Goal: Information Seeking & Learning: Compare options

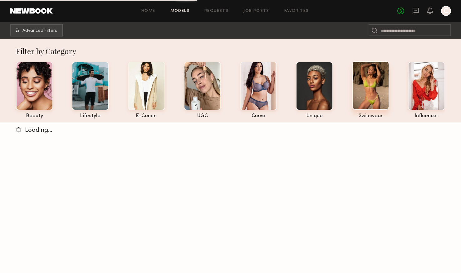
click at [383, 93] on div at bounding box center [370, 85] width 37 height 49
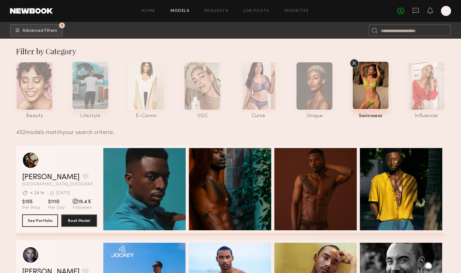
click at [99, 93] on div at bounding box center [90, 85] width 37 height 49
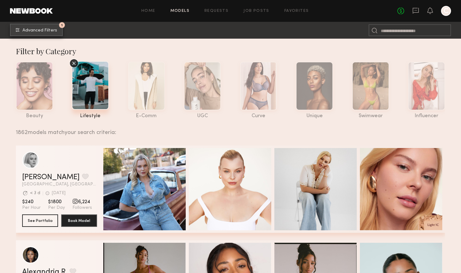
click at [50, 31] on span "Advanced Filters" at bounding box center [39, 30] width 35 height 4
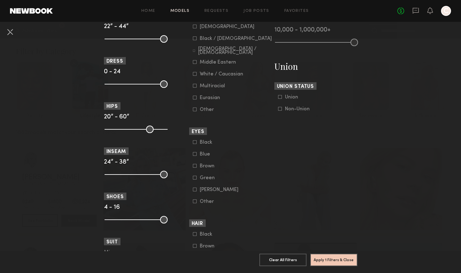
scroll to position [352, 0]
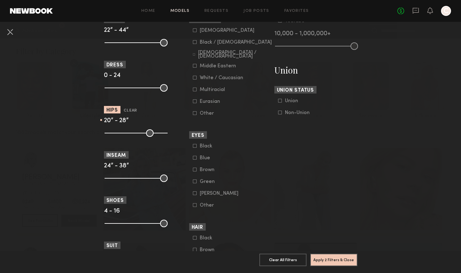
drag, startPoint x: 164, startPoint y: 135, endPoint x: 119, endPoint y: 134, distance: 45.6
click at [119, 134] on input "range" at bounding box center [136, 133] width 63 height 7
type input "**"
click at [117, 135] on input "range" at bounding box center [136, 133] width 63 height 7
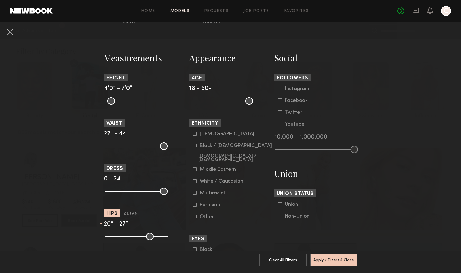
scroll to position [241, 0]
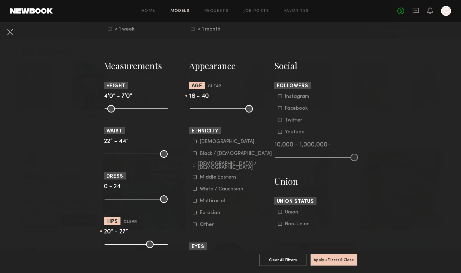
drag, startPoint x: 250, startPoint y: 111, endPoint x: 232, endPoint y: 111, distance: 18.7
type input "**"
click at [232, 111] on input "range" at bounding box center [221, 108] width 63 height 7
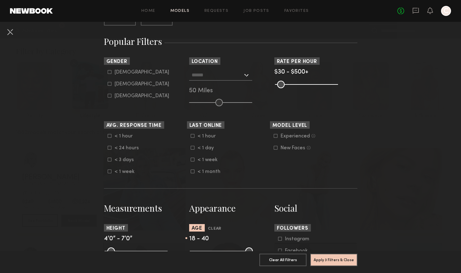
scroll to position [55, 0]
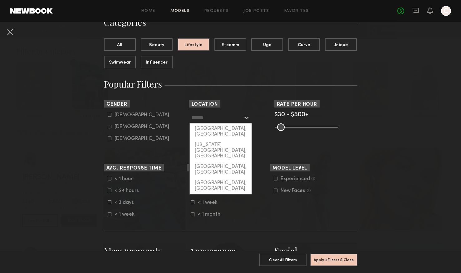
click at [237, 115] on input "text" at bounding box center [217, 117] width 51 height 11
click at [236, 131] on div "[GEOGRAPHIC_DATA], [GEOGRAPHIC_DATA]" at bounding box center [221, 132] width 62 height 16
type input "**********"
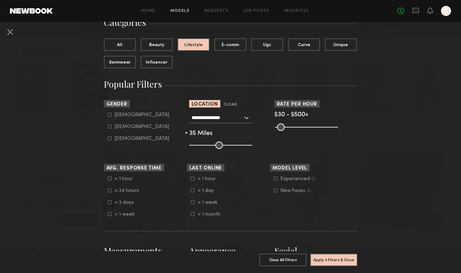
drag, startPoint x: 219, startPoint y: 144, endPoint x: 209, endPoint y: 144, distance: 9.7
type input "**"
click at [209, 144] on input "range" at bounding box center [220, 145] width 63 height 7
click at [114, 130] on common-framework-checkbox "Female" at bounding box center [147, 127] width 79 height 6
click at [112, 129] on label "Female" at bounding box center [138, 127] width 61 height 4
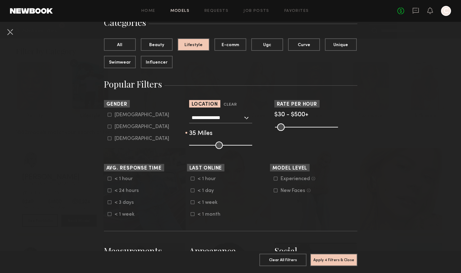
type input "**"
click at [333, 260] on button "Apply 5 Filters & Close" at bounding box center [333, 260] width 47 height 12
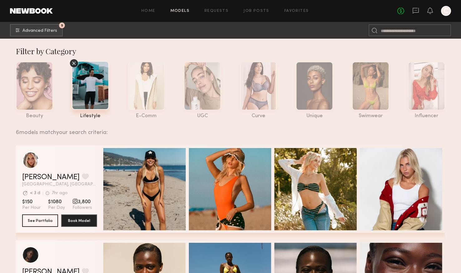
click at [75, 63] on icon at bounding box center [73, 63] width 9 height 9
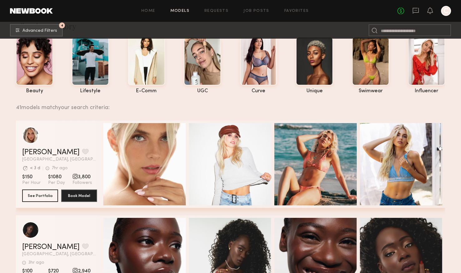
scroll to position [29, 0]
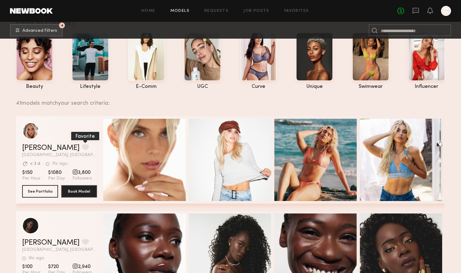
click at [82, 148] on button "grid" at bounding box center [85, 148] width 7 height 6
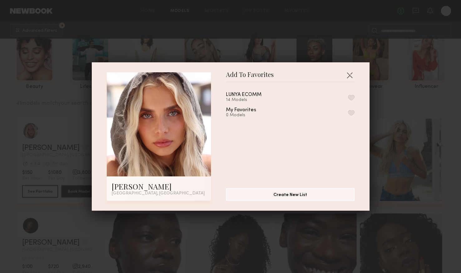
click at [295, 97] on div "LUNYA ECOMM 14 Models" at bounding box center [290, 97] width 129 height 10
click at [354, 96] on button "button" at bounding box center [351, 98] width 7 height 6
click at [378, 193] on div "Add To Favorites Allea S. Los Angeles, CA Add To Favorites LUNYA ECOMM 15 Model…" at bounding box center [230, 136] width 461 height 273
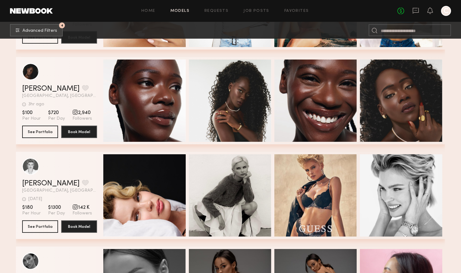
scroll to position [169, 0]
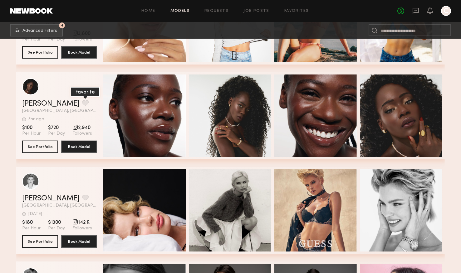
click at [82, 103] on button "grid" at bounding box center [85, 103] width 7 height 6
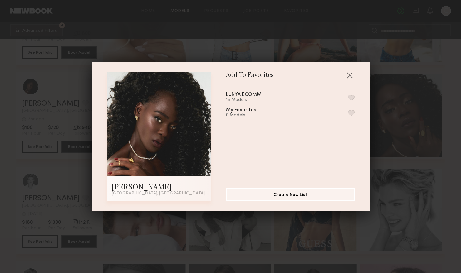
click at [350, 95] on button "button" at bounding box center [351, 98] width 7 height 6
click at [399, 177] on div "Add To Favorites Diana E. Los Angeles, CA Add To Favorites LUNYA ECOMM 16 Model…" at bounding box center [230, 136] width 461 height 273
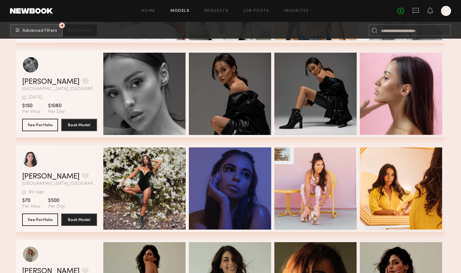
scroll to position [380, 0]
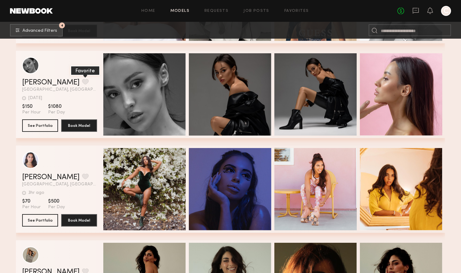
click at [82, 82] on button "grid" at bounding box center [85, 82] width 7 height 6
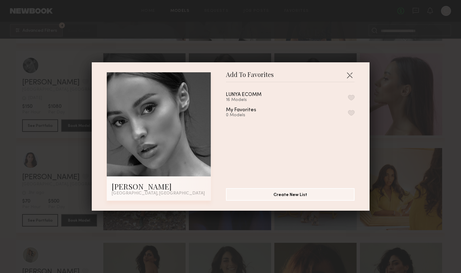
click at [351, 98] on button "button" at bounding box center [351, 98] width 7 height 6
click at [357, 76] on div "Add To Favorites Albina K. Los Angeles, CA Add To Favorites LUNYA ECOMM 17 Mode…" at bounding box center [231, 136] width 278 height 149
click at [349, 76] on button "button" at bounding box center [350, 75] width 10 height 10
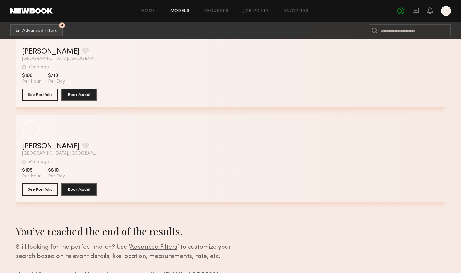
scroll to position [3861, 0]
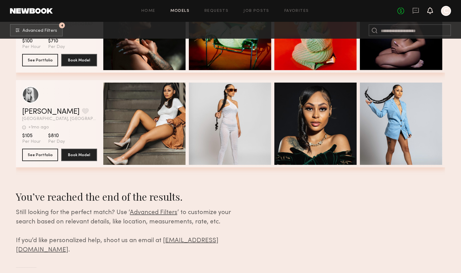
click at [430, 9] on icon at bounding box center [430, 10] width 5 height 4
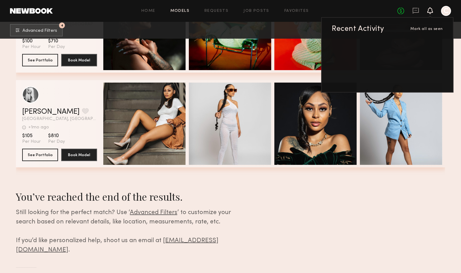
click at [446, 12] on div at bounding box center [446, 11] width 10 height 10
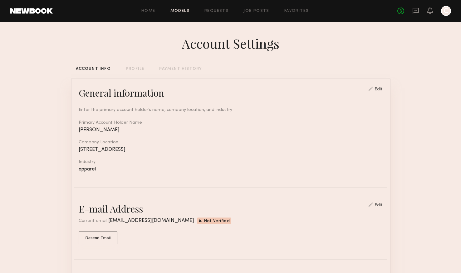
click at [187, 10] on link "Models" at bounding box center [179, 11] width 19 height 4
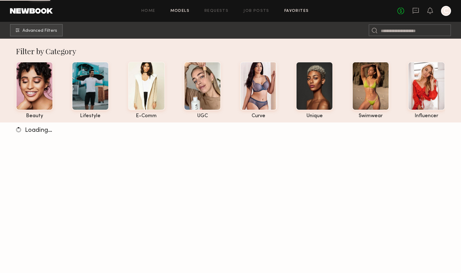
click at [288, 12] on link "Favorites" at bounding box center [296, 11] width 25 height 4
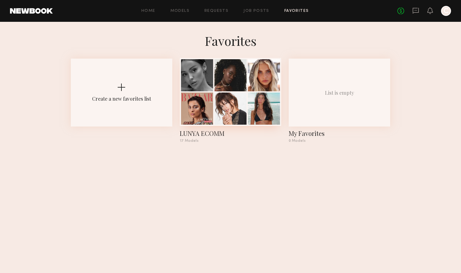
click at [228, 70] on div at bounding box center [230, 75] width 32 height 32
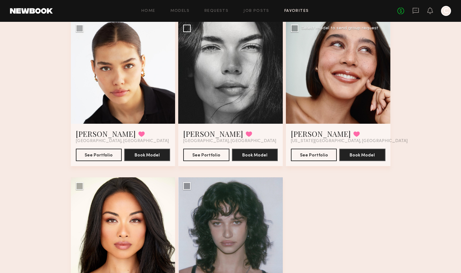
scroll to position [677, 0]
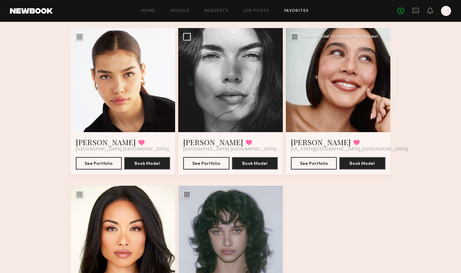
click at [317, 73] on div at bounding box center [338, 80] width 105 height 105
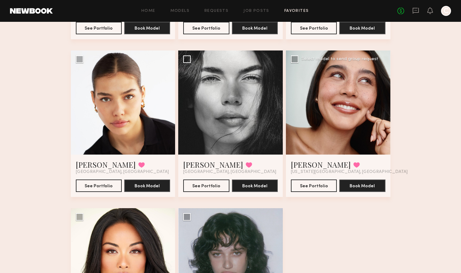
scroll to position [653, 0]
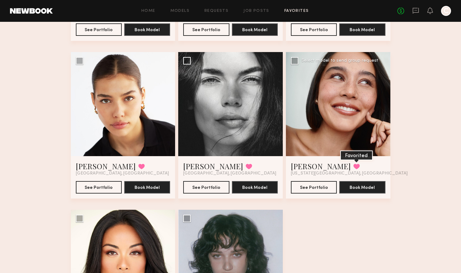
click at [353, 167] on button at bounding box center [356, 167] width 7 height 6
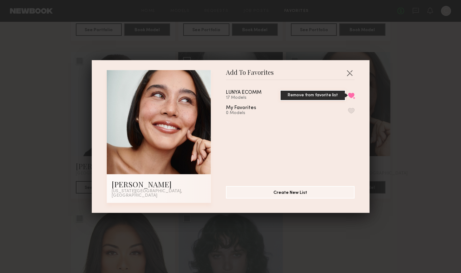
click at [352, 96] on button "Remove from favorite list" at bounding box center [351, 96] width 7 height 6
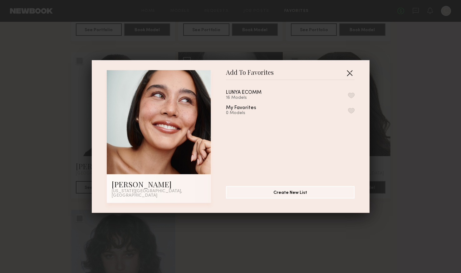
click at [350, 75] on button "button" at bounding box center [350, 73] width 10 height 10
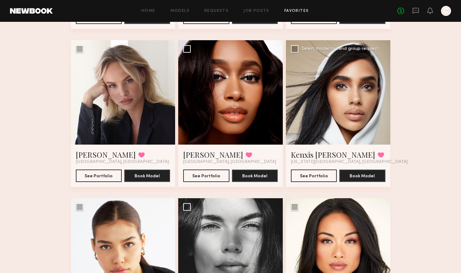
scroll to position [500, 0]
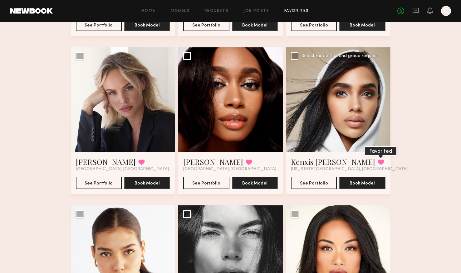
click at [378, 161] on button at bounding box center [381, 163] width 7 height 6
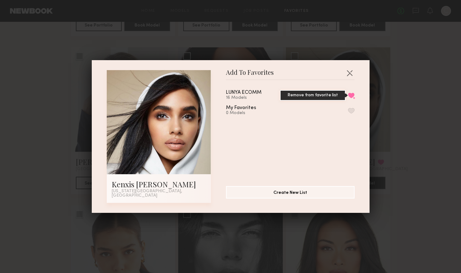
click at [354, 97] on button "Remove from favorite list" at bounding box center [351, 96] width 7 height 6
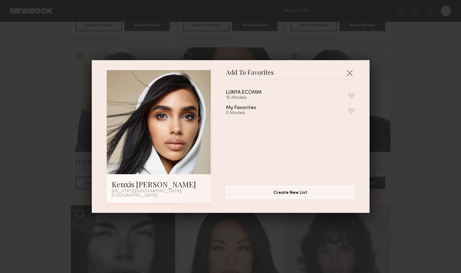
click at [392, 97] on div "Add To Favorites Kenxis J. New York City, NY Add To Favorites LUNYA ECOMM 15 Mo…" at bounding box center [230, 136] width 461 height 273
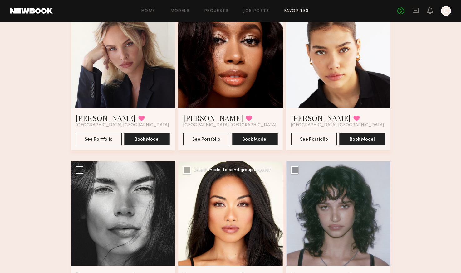
scroll to position [483, 0]
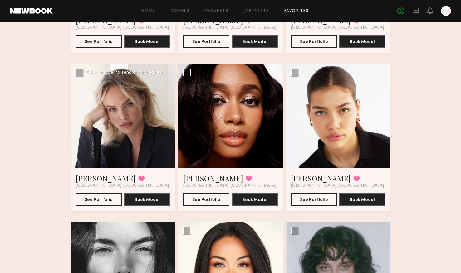
click at [115, 142] on div at bounding box center [123, 116] width 105 height 105
click at [108, 204] on button "See Portfolio" at bounding box center [99, 199] width 46 height 12
click at [327, 134] on div at bounding box center [338, 116] width 105 height 105
click at [308, 179] on link "Layla P." at bounding box center [321, 179] width 60 height 10
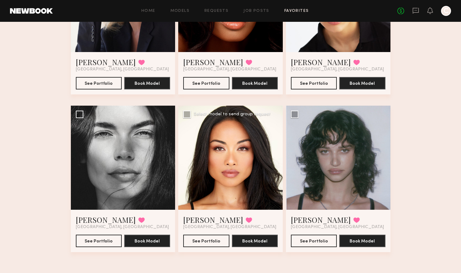
scroll to position [581, 0]
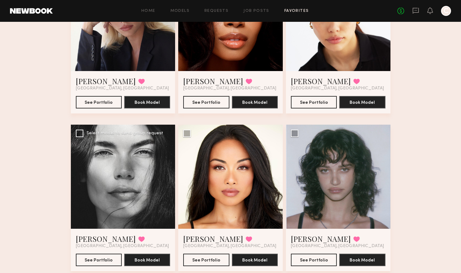
click at [156, 164] on div at bounding box center [123, 177] width 105 height 105
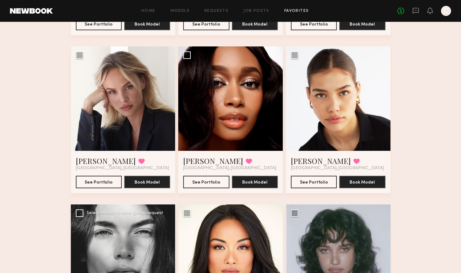
scroll to position [489, 0]
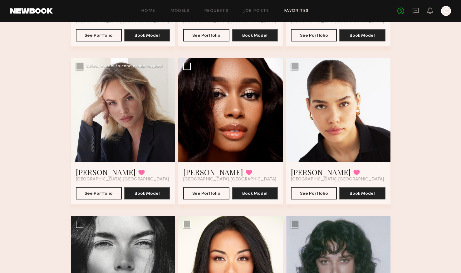
click at [139, 110] on div at bounding box center [123, 110] width 105 height 105
click at [130, 94] on div at bounding box center [123, 110] width 105 height 105
click at [96, 151] on div at bounding box center [123, 110] width 105 height 105
click at [93, 172] on link "Klaudia S." at bounding box center [106, 172] width 60 height 10
click at [130, 128] on div at bounding box center [123, 110] width 105 height 105
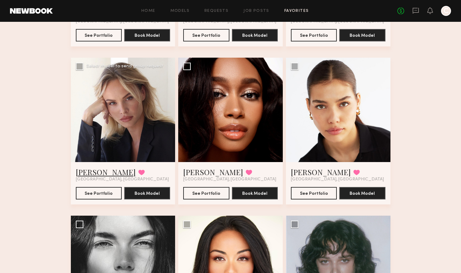
click at [92, 173] on link "Klaudia S." at bounding box center [106, 172] width 60 height 10
click at [297, 129] on div at bounding box center [338, 110] width 105 height 105
click at [326, 189] on button "See Portfolio" at bounding box center [314, 193] width 46 height 12
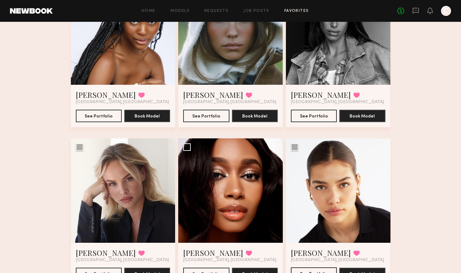
scroll to position [352, 0]
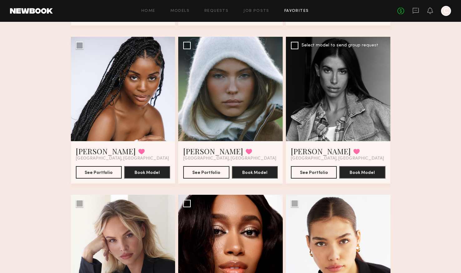
click at [316, 110] on div at bounding box center [338, 89] width 105 height 105
click at [318, 151] on link "McKenzie M." at bounding box center [321, 151] width 60 height 10
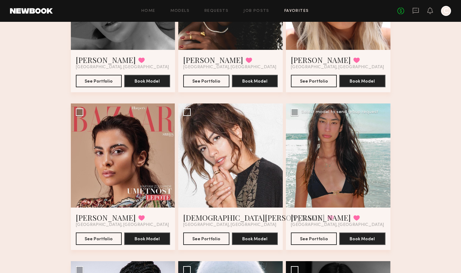
scroll to position [143, 0]
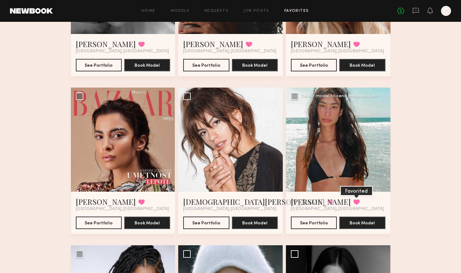
click at [353, 202] on button at bounding box center [356, 202] width 7 height 6
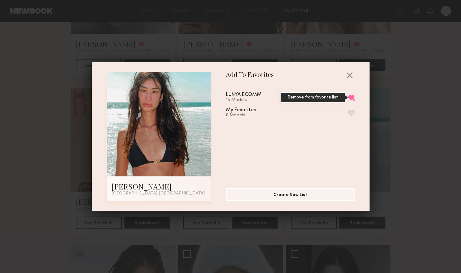
click at [351, 97] on button "Remove from favorite list" at bounding box center [351, 98] width 7 height 6
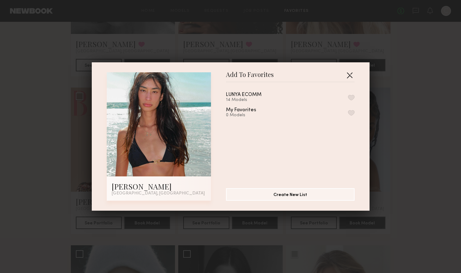
click at [349, 76] on button "button" at bounding box center [350, 75] width 10 height 10
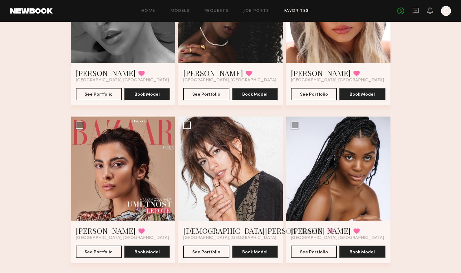
scroll to position [0, 0]
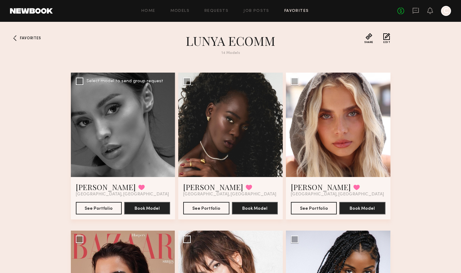
click at [119, 148] on div at bounding box center [123, 125] width 105 height 105
click at [98, 188] on link "Albina K." at bounding box center [106, 187] width 60 height 10
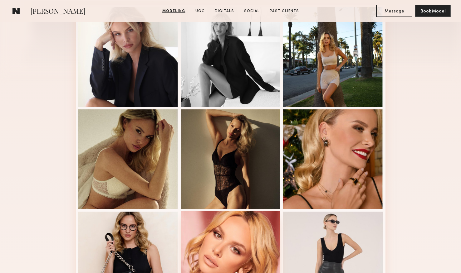
scroll to position [151, 0]
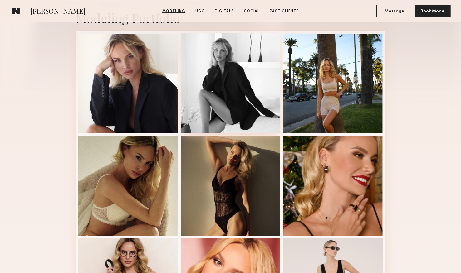
click at [247, 90] on div at bounding box center [231, 83] width 100 height 100
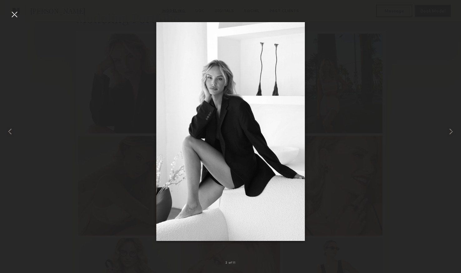
click at [351, 126] on div at bounding box center [230, 131] width 461 height 243
click at [7, 12] on div at bounding box center [9, 131] width 18 height 243
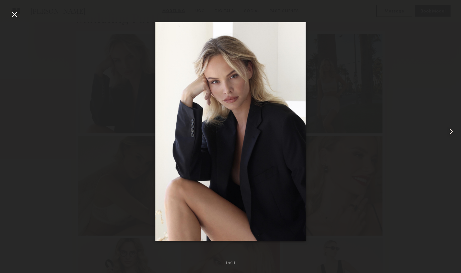
click at [4, 9] on nb-gallery-light "1 of 11" at bounding box center [230, 136] width 461 height 273
click at [14, 17] on div at bounding box center [14, 14] width 10 height 10
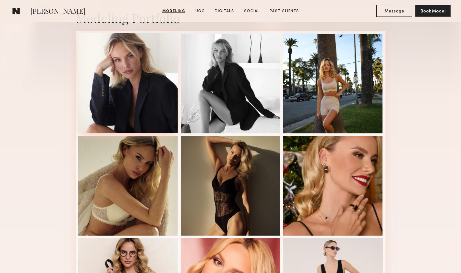
scroll to position [0, 0]
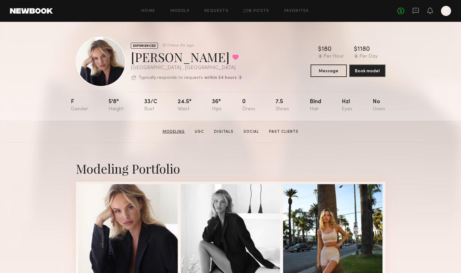
click at [171, 130] on link "Modeling" at bounding box center [173, 132] width 27 height 6
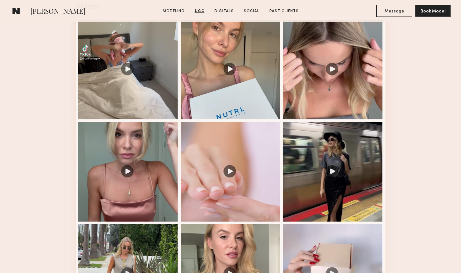
scroll to position [417, 0]
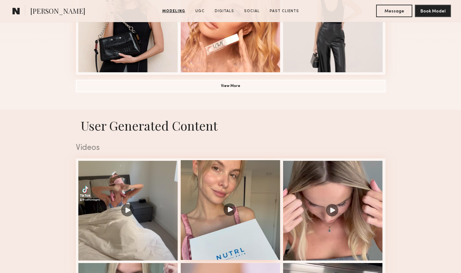
click at [206, 188] on div at bounding box center [231, 210] width 100 height 100
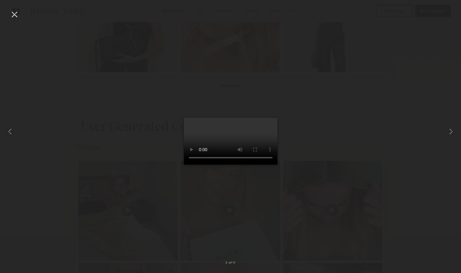
click at [100, 182] on div at bounding box center [230, 131] width 461 height 243
click at [103, 132] on div at bounding box center [230, 131] width 461 height 243
click at [15, 14] on div at bounding box center [14, 14] width 10 height 10
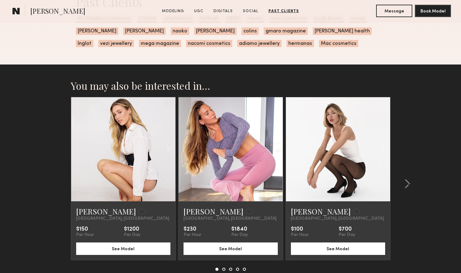
scroll to position [1700, 0]
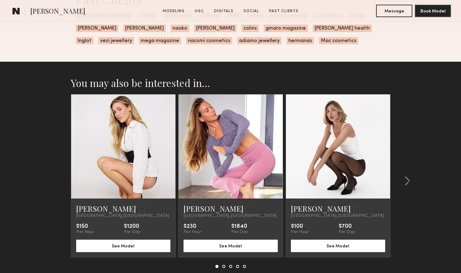
click at [124, 160] on link at bounding box center [124, 147] width 36 height 104
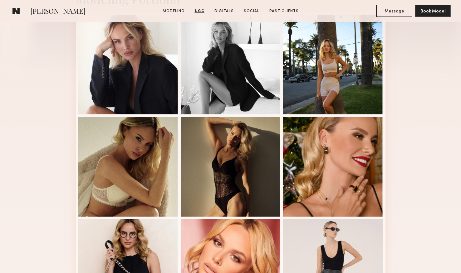
scroll to position [0, 0]
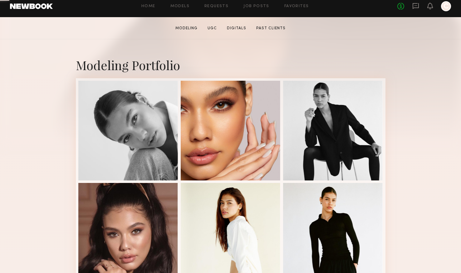
scroll to position [151, 0]
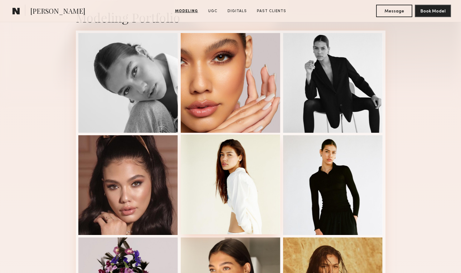
click at [238, 176] on div at bounding box center [231, 185] width 100 height 100
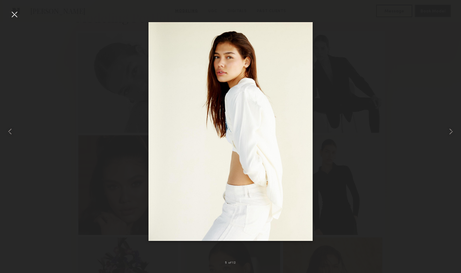
click at [339, 100] on div at bounding box center [230, 131] width 461 height 243
click at [12, 14] on div at bounding box center [14, 14] width 10 height 10
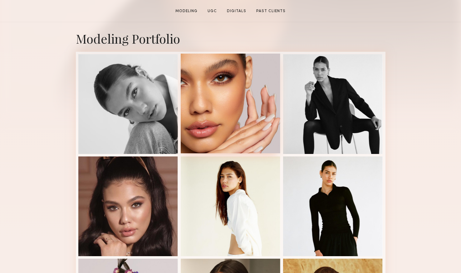
scroll to position [238, 0]
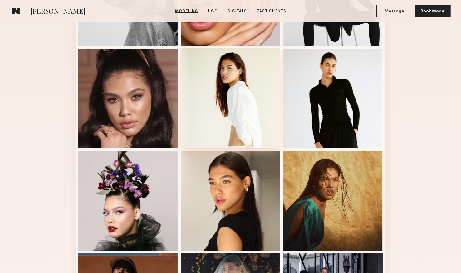
click at [232, 114] on div at bounding box center [231, 98] width 100 height 100
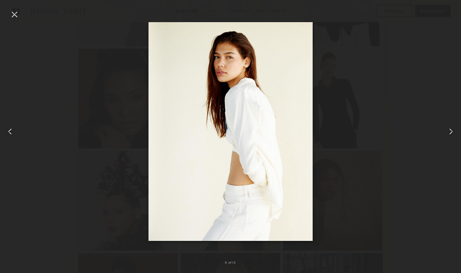
click at [139, 71] on div at bounding box center [230, 131] width 461 height 243
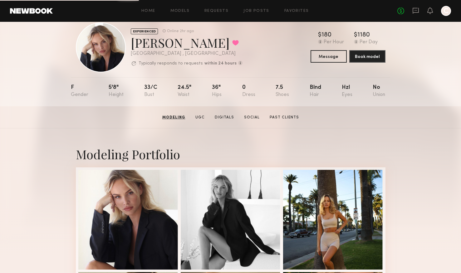
scroll to position [10, 0]
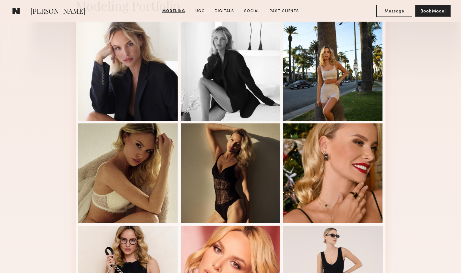
scroll to position [125, 0]
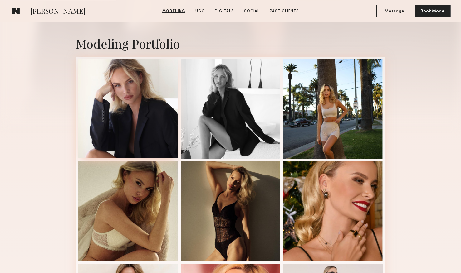
click at [129, 108] on div at bounding box center [128, 109] width 100 height 100
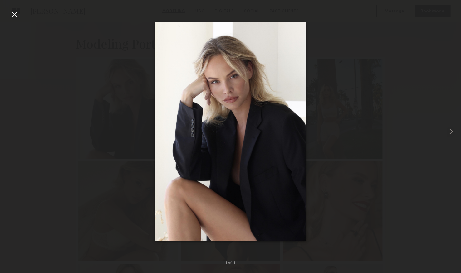
click at [322, 8] on nb-gallery-light "1 of 11" at bounding box center [230, 136] width 461 height 273
click at [320, 47] on div at bounding box center [230, 131] width 461 height 243
click at [19, 13] on div at bounding box center [14, 14] width 10 height 10
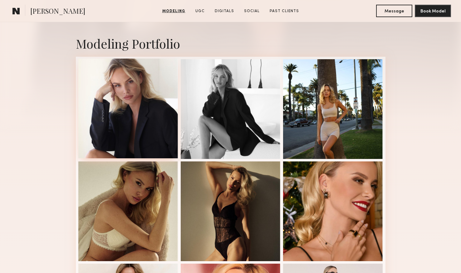
scroll to position [0, 0]
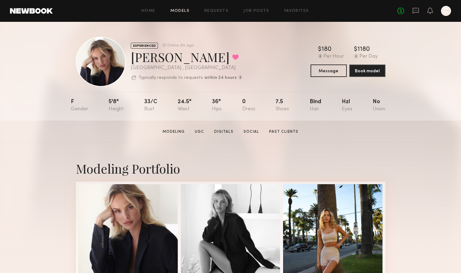
click at [186, 10] on link "Models" at bounding box center [179, 11] width 19 height 4
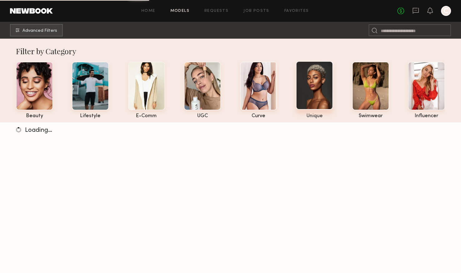
click at [318, 100] on div at bounding box center [314, 85] width 37 height 49
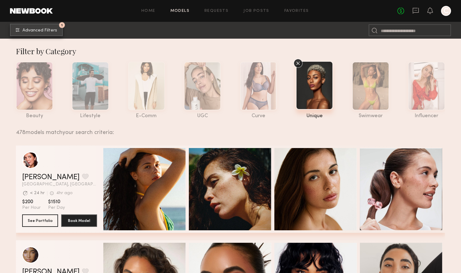
click at [46, 27] on button "1 Advanced Filters" at bounding box center [36, 30] width 53 height 12
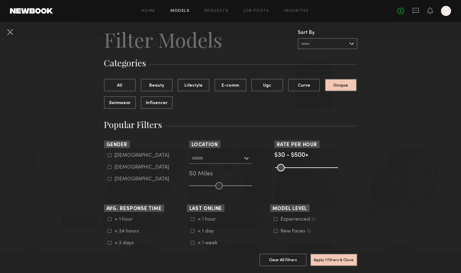
scroll to position [20, 0]
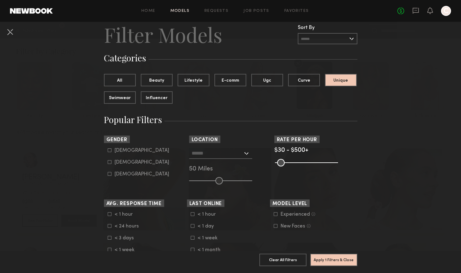
click at [118, 161] on common-framework-checkbox "Female" at bounding box center [147, 163] width 79 height 6
click at [119, 165] on common-framework-checkbox "Female" at bounding box center [147, 163] width 79 height 6
click at [119, 165] on div "Female" at bounding box center [142, 163] width 55 height 4
type input "**"
click at [345, 259] on button "Apply 2 Filters & Close" at bounding box center [333, 260] width 47 height 12
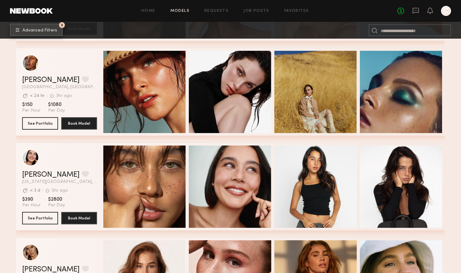
scroll to position [287, 0]
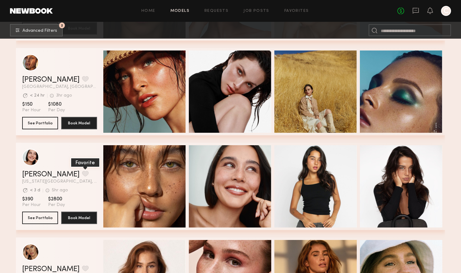
click at [82, 172] on button "grid" at bounding box center [85, 174] width 7 height 6
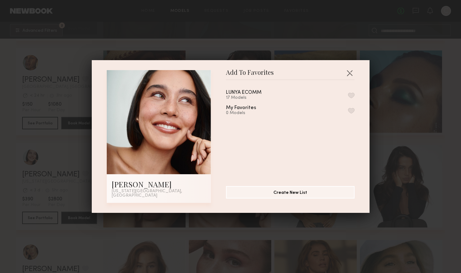
click at [352, 96] on button "button" at bounding box center [351, 96] width 7 height 6
click at [351, 75] on button "button" at bounding box center [350, 73] width 10 height 10
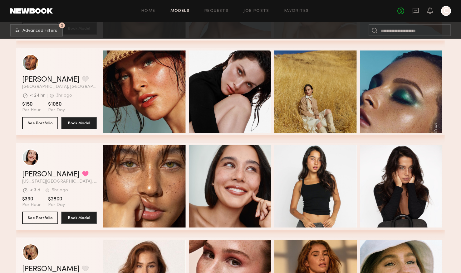
scroll to position [400, 0]
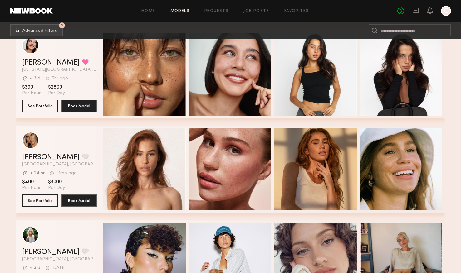
click at [37, 163] on span "[GEOGRAPHIC_DATA], [GEOGRAPHIC_DATA]" at bounding box center [59, 165] width 75 height 4
click at [37, 160] on link "Kelsey Q." at bounding box center [50, 157] width 57 height 7
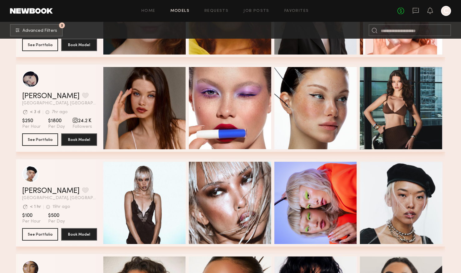
scroll to position [2556, 0]
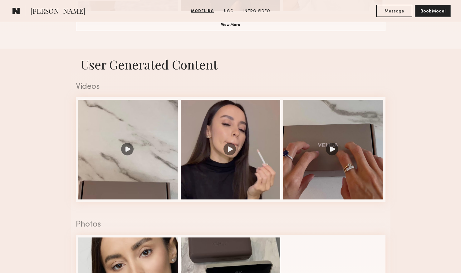
scroll to position [636, 0]
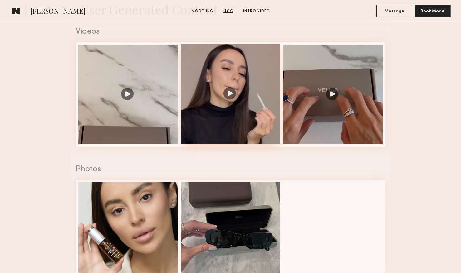
click at [203, 132] on div at bounding box center [231, 94] width 100 height 100
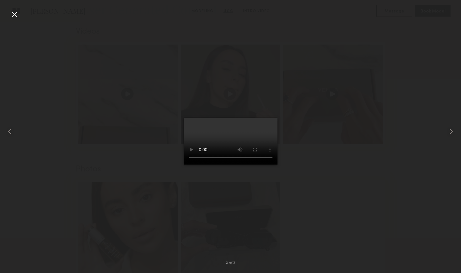
click at [12, 14] on div at bounding box center [14, 14] width 10 height 10
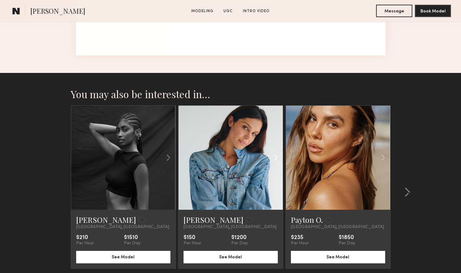
scroll to position [1094, 0]
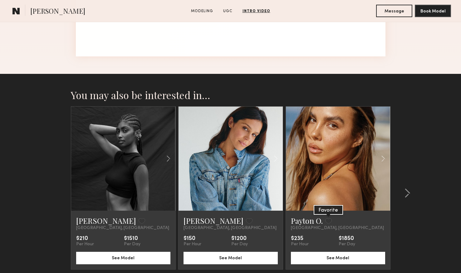
click at [328, 221] on button at bounding box center [328, 222] width 7 height 6
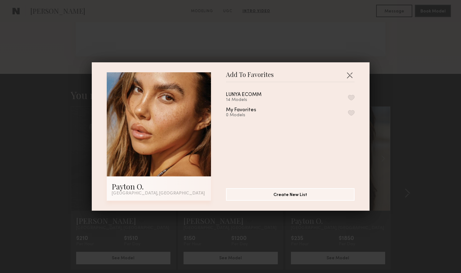
click at [350, 97] on button "button" at bounding box center [351, 98] width 7 height 6
click at [353, 75] on button "button" at bounding box center [350, 75] width 10 height 10
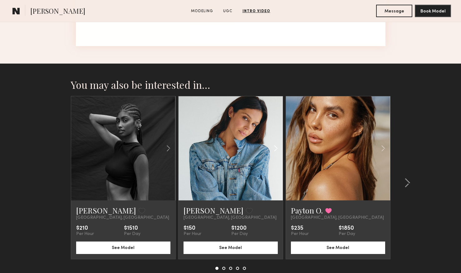
scroll to position [1110, 0]
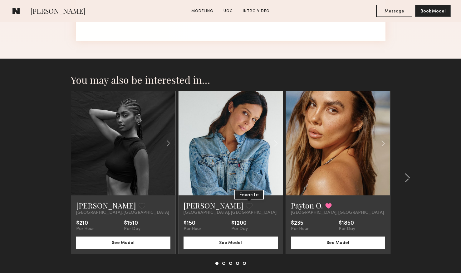
click at [246, 206] on button at bounding box center [249, 206] width 7 height 6
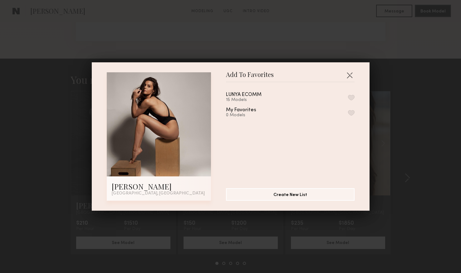
click at [354, 94] on div "LUNYA ECOMM 15 Models" at bounding box center [290, 97] width 129 height 10
click at [350, 93] on div "LUNYA ECOMM 15 Models" at bounding box center [290, 97] width 129 height 10
click at [351, 99] on button "button" at bounding box center [351, 98] width 7 height 6
click at [350, 76] on button "button" at bounding box center [350, 75] width 10 height 10
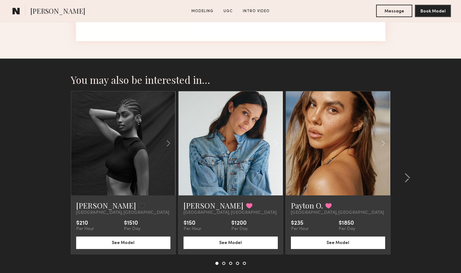
click at [223, 266] on nb-model-recommendations-container "You may also be interested in… Jasmine B. Favorite Los Angeles, CA $210 Per Hou…" at bounding box center [231, 177] width 320 height 207
click at [223, 264] on button at bounding box center [223, 263] width 3 height 3
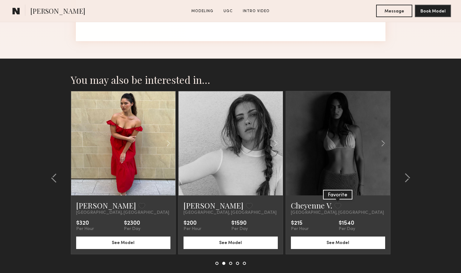
click at [338, 206] on button at bounding box center [338, 206] width 7 height 6
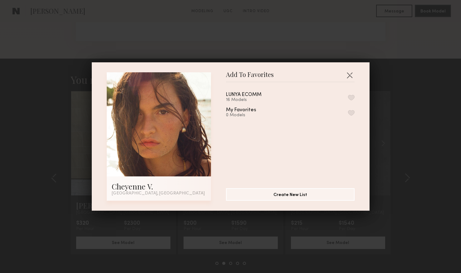
click at [351, 97] on button "button" at bounding box center [351, 98] width 7 height 6
click at [350, 71] on button "button" at bounding box center [350, 75] width 10 height 10
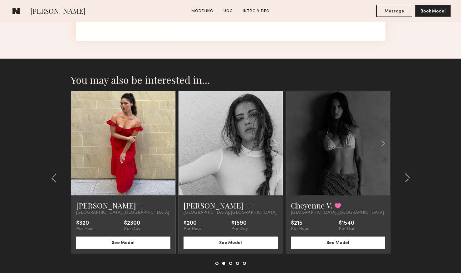
click at [231, 264] on button at bounding box center [230, 263] width 3 height 3
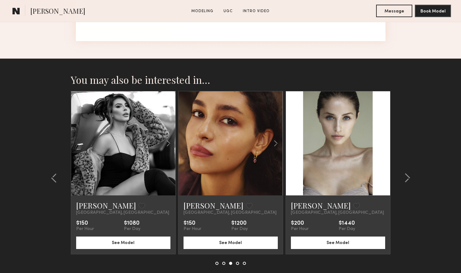
click at [238, 265] on button at bounding box center [237, 263] width 3 height 3
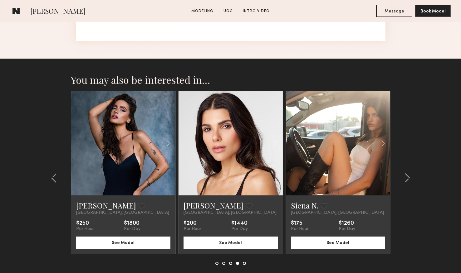
click at [244, 264] on button at bounding box center [244, 263] width 3 height 3
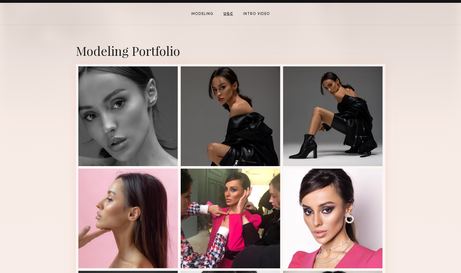
scroll to position [7, 0]
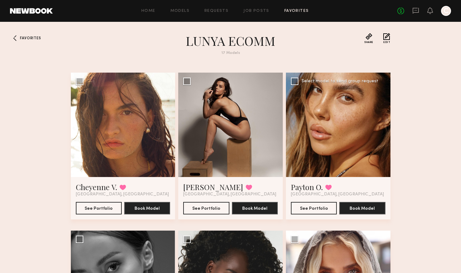
click at [341, 143] on div at bounding box center [338, 125] width 105 height 105
click at [332, 99] on div at bounding box center [338, 125] width 105 height 105
click at [313, 188] on link "Payton O." at bounding box center [307, 187] width 32 height 10
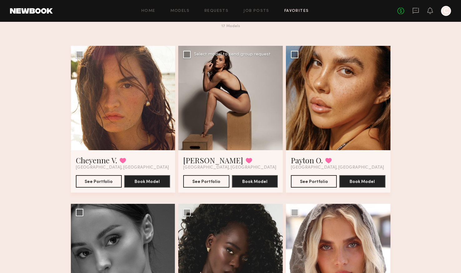
click at [221, 113] on div at bounding box center [230, 98] width 105 height 105
click at [204, 164] on link "Claire A." at bounding box center [213, 160] width 60 height 10
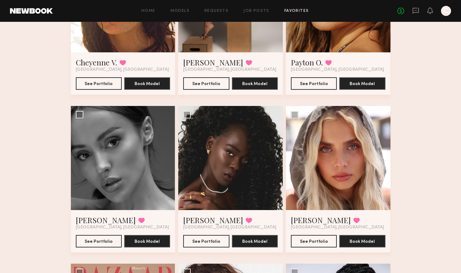
scroll to position [126, 0]
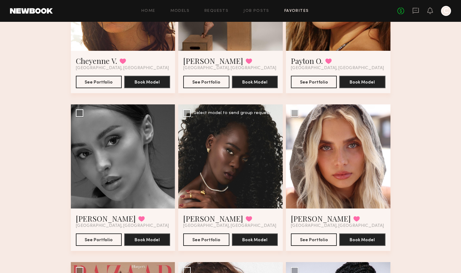
click at [218, 163] on div at bounding box center [230, 157] width 105 height 105
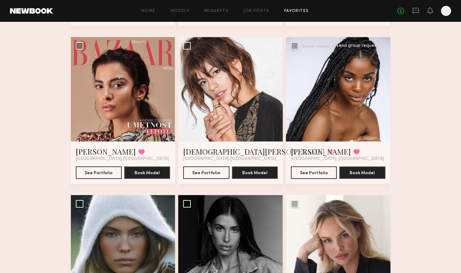
scroll to position [350, 0]
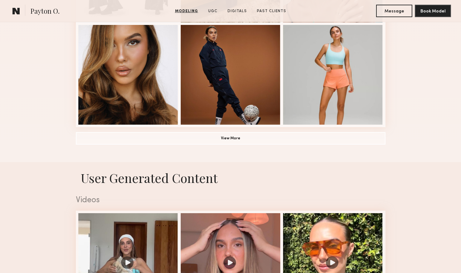
scroll to position [439, 0]
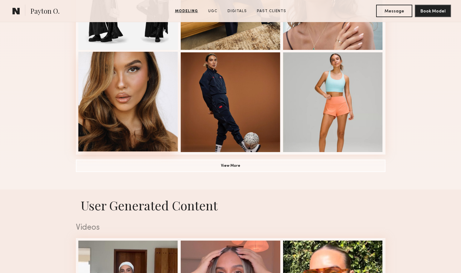
click at [149, 122] on div at bounding box center [128, 102] width 100 height 100
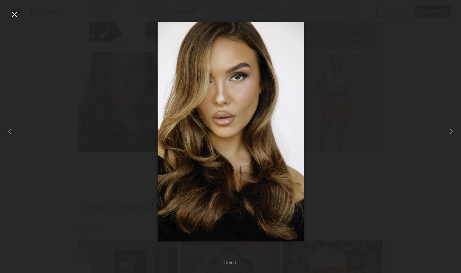
click at [113, 123] on div at bounding box center [230, 131] width 461 height 243
click at [12, 16] on div at bounding box center [14, 14] width 10 height 10
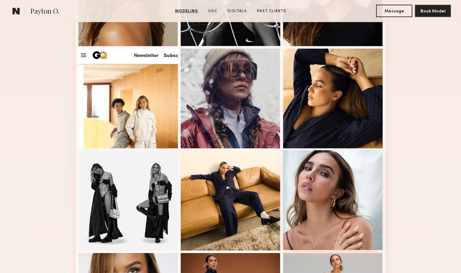
click at [345, 194] on div at bounding box center [333, 200] width 100 height 100
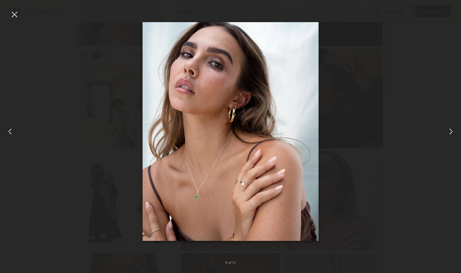
click at [136, 69] on div at bounding box center [230, 131] width 461 height 243
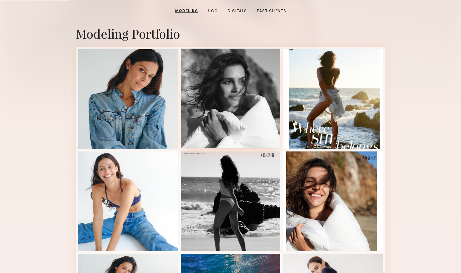
scroll to position [137, 0]
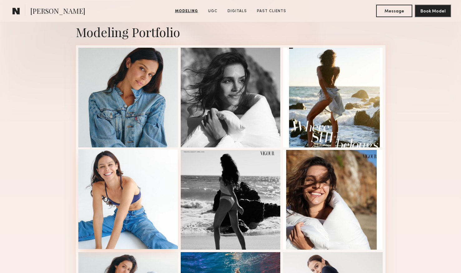
click at [130, 184] on div at bounding box center [128, 200] width 100 height 100
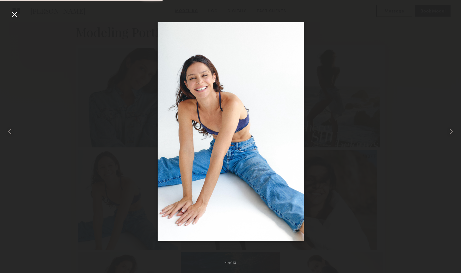
click at [122, 177] on div at bounding box center [230, 131] width 461 height 243
click at [16, 14] on div at bounding box center [14, 14] width 10 height 10
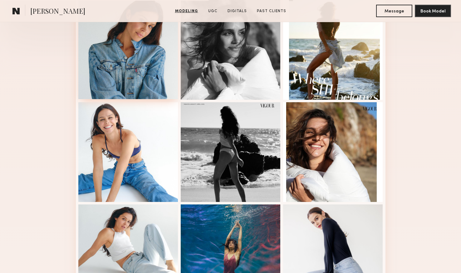
scroll to position [258, 0]
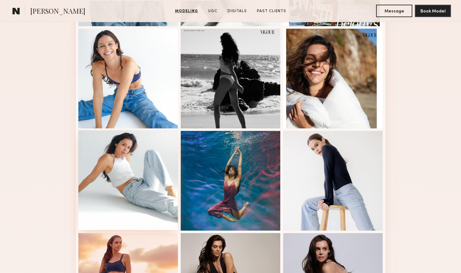
click at [119, 163] on div at bounding box center [128, 180] width 100 height 100
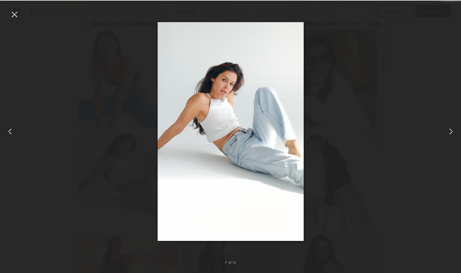
click at [15, 15] on div at bounding box center [14, 14] width 10 height 10
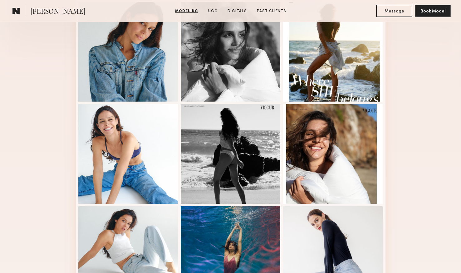
scroll to position [68, 0]
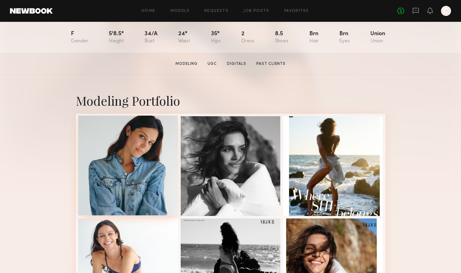
click at [146, 150] on div at bounding box center [128, 166] width 100 height 100
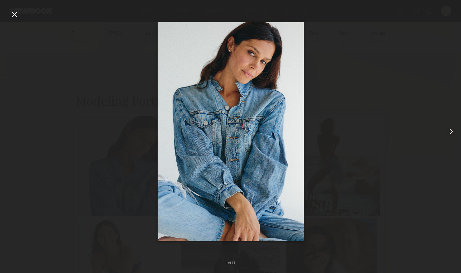
click at [13, 14] on div at bounding box center [14, 14] width 10 height 10
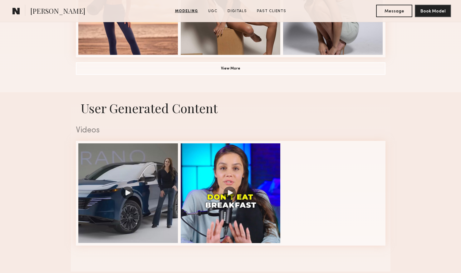
scroll to position [546, 0]
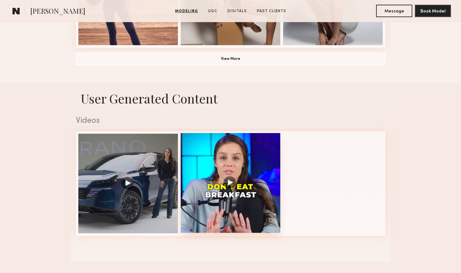
click at [233, 149] on div at bounding box center [231, 183] width 100 height 100
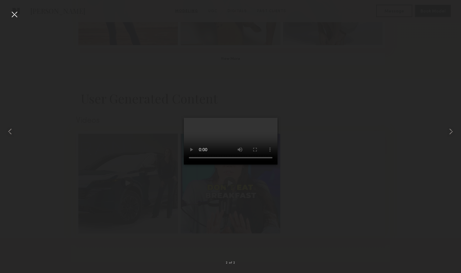
click at [14, 13] on div at bounding box center [14, 14] width 10 height 10
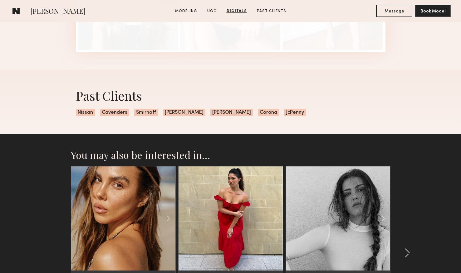
scroll to position [1116, 0]
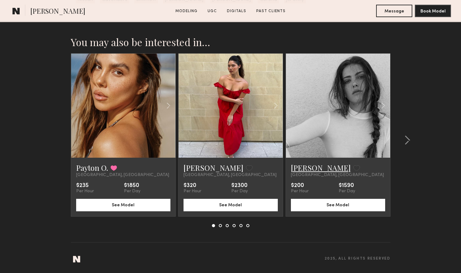
click at [303, 168] on link "Taylor A." at bounding box center [321, 168] width 60 height 10
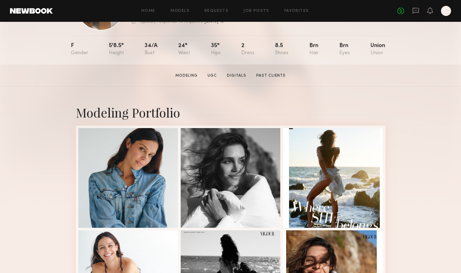
scroll to position [0, 0]
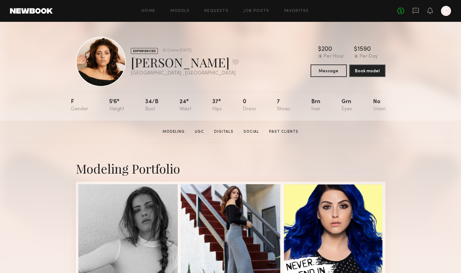
click at [43, 13] on header "Home Models Requests Job Posts Favorites Sign Out No fees up to $5,000 C" at bounding box center [230, 11] width 461 height 22
click at [180, 10] on link "Models" at bounding box center [179, 11] width 19 height 4
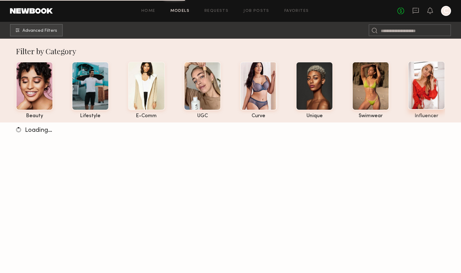
click at [422, 115] on div "influencer" at bounding box center [426, 116] width 37 height 5
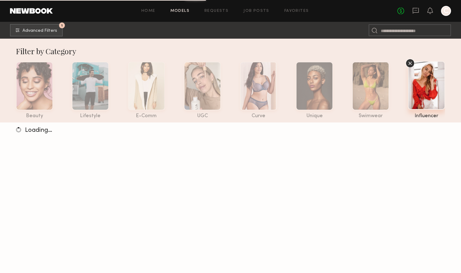
click at [424, 92] on div at bounding box center [426, 85] width 37 height 49
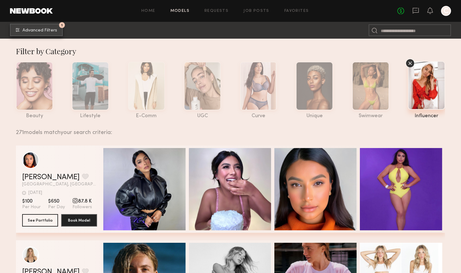
click at [44, 32] on span "Advanced Filters" at bounding box center [39, 30] width 35 height 4
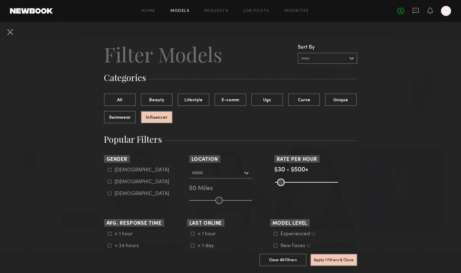
click at [115, 183] on div "Female" at bounding box center [142, 182] width 55 height 4
type input "**"
click at [233, 173] on input "text" at bounding box center [217, 173] width 51 height 11
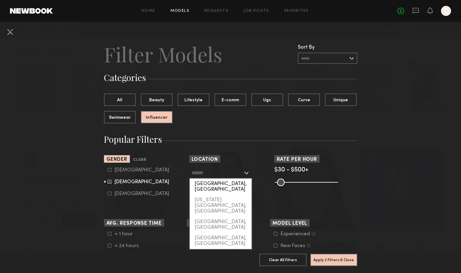
click at [233, 186] on div "[GEOGRAPHIC_DATA], [GEOGRAPHIC_DATA]" at bounding box center [221, 187] width 62 height 16
type input "**********"
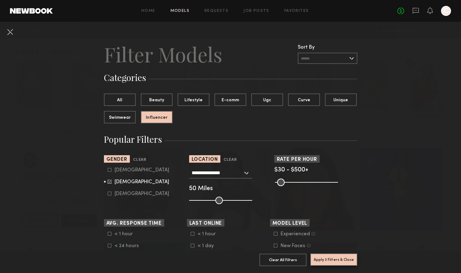
click at [320, 256] on button "Apply 3 Filters & Close" at bounding box center [333, 260] width 47 height 12
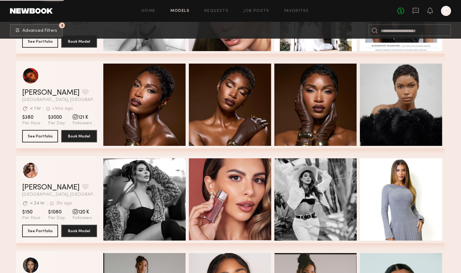
scroll to position [5583, 0]
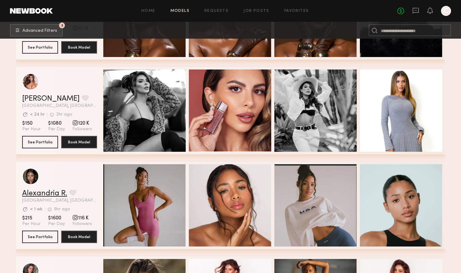
click at [54, 193] on link "Alexandria R." at bounding box center [44, 193] width 45 height 7
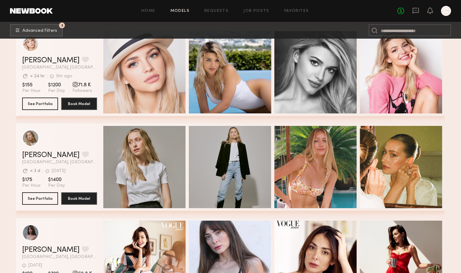
scroll to position [9704, 0]
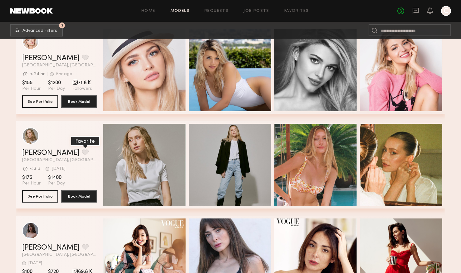
click at [82, 153] on button "grid" at bounding box center [85, 153] width 7 height 6
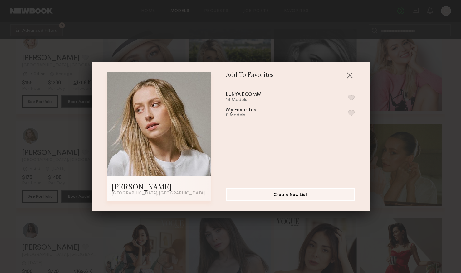
click at [351, 98] on button "button" at bounding box center [351, 98] width 7 height 6
click at [350, 76] on button "button" at bounding box center [350, 75] width 10 height 10
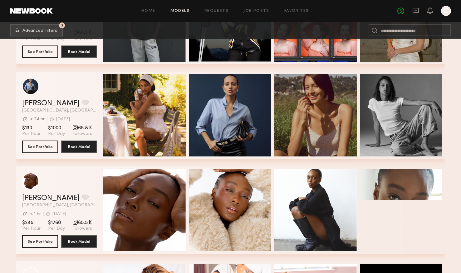
scroll to position [10460, 0]
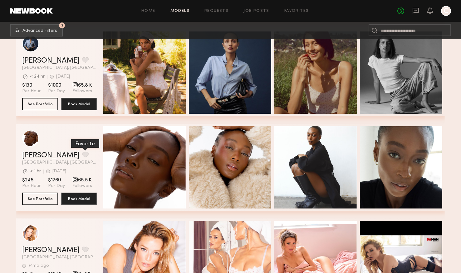
click at [82, 153] on button "grid" at bounding box center [85, 155] width 7 height 6
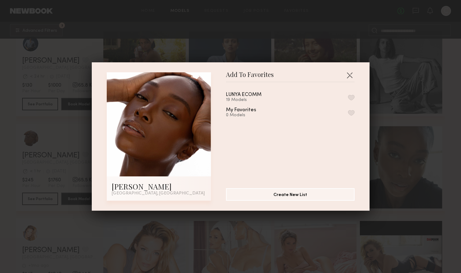
click at [349, 96] on button "button" at bounding box center [351, 98] width 7 height 6
click at [349, 78] on button "button" at bounding box center [350, 75] width 10 height 10
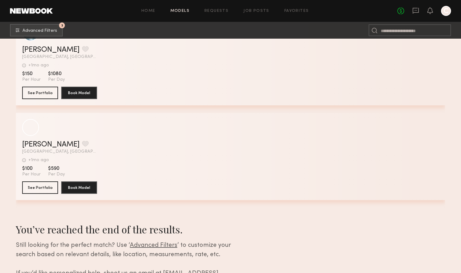
scroll to position [14869, 0]
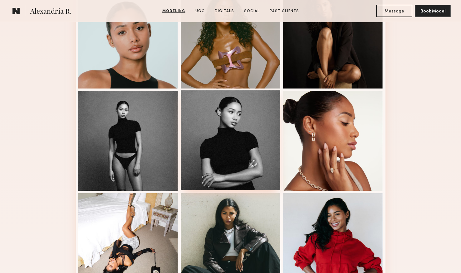
scroll to position [277, 0]
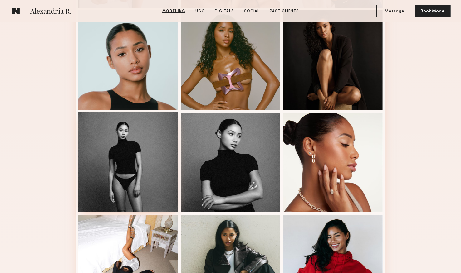
click at [150, 161] on div at bounding box center [128, 162] width 100 height 100
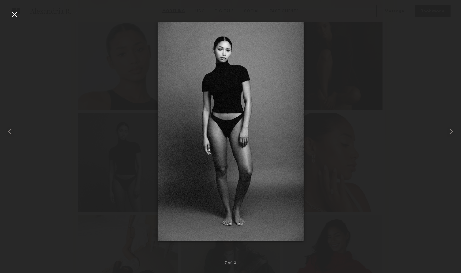
click at [80, 140] on div at bounding box center [230, 131] width 461 height 243
click at [16, 16] on div at bounding box center [14, 14] width 10 height 10
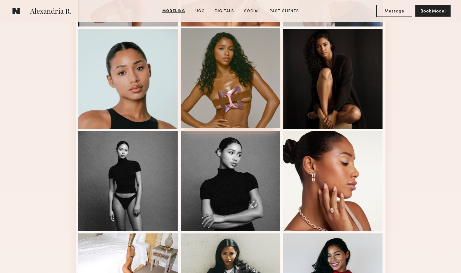
scroll to position [262, 0]
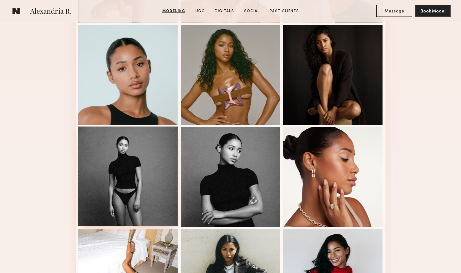
click at [138, 164] on div at bounding box center [128, 177] width 100 height 100
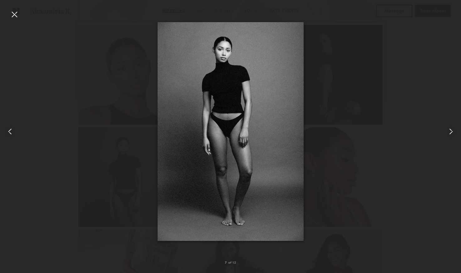
click at [89, 169] on div at bounding box center [230, 131] width 461 height 243
click at [10, 9] on div at bounding box center [14, 14] width 10 height 10
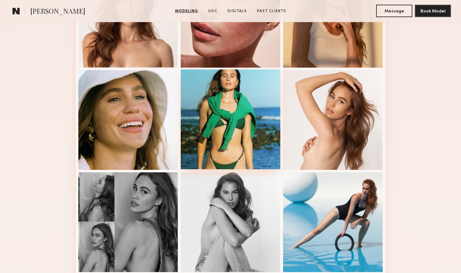
scroll to position [91, 0]
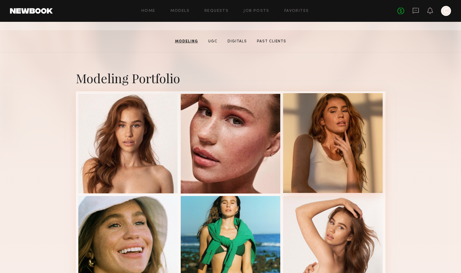
click at [315, 128] on div at bounding box center [333, 143] width 100 height 100
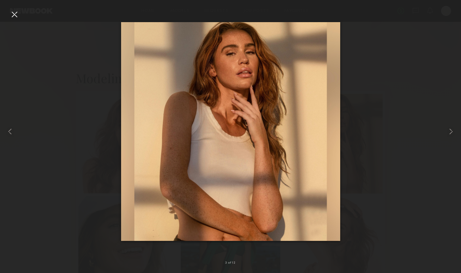
click at [81, 110] on div at bounding box center [230, 131] width 461 height 243
click at [17, 17] on div at bounding box center [14, 14] width 10 height 10
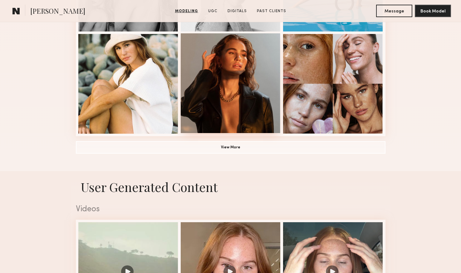
scroll to position [491, 0]
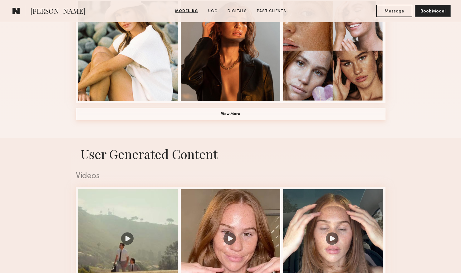
click at [254, 116] on button "View More" at bounding box center [231, 114] width 310 height 12
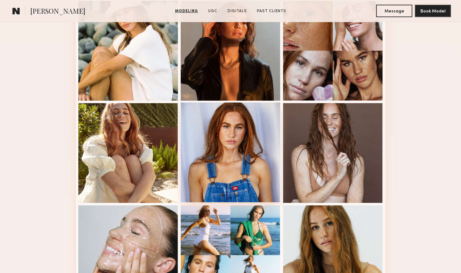
scroll to position [512, 0]
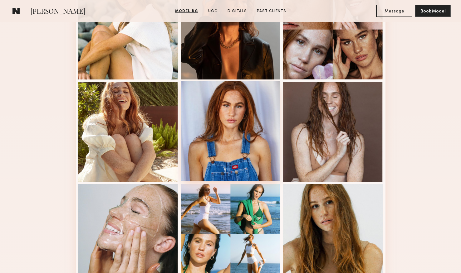
click at [250, 96] on div at bounding box center [231, 131] width 100 height 100
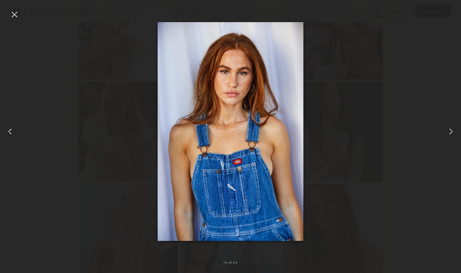
click at [95, 91] on div at bounding box center [230, 131] width 461 height 243
click at [151, 50] on div at bounding box center [230, 131] width 461 height 243
click at [15, 15] on div at bounding box center [14, 14] width 10 height 10
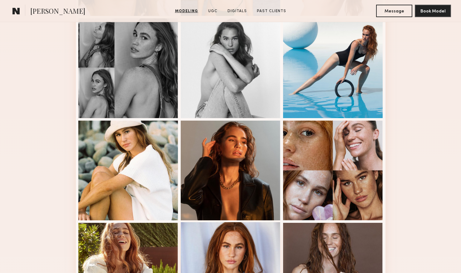
scroll to position [315, 0]
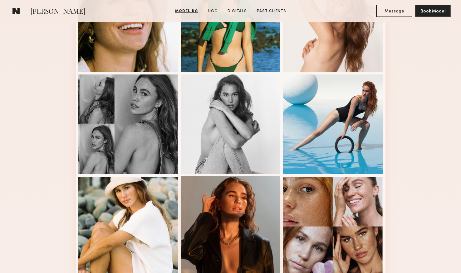
click at [240, 191] on div at bounding box center [231, 226] width 100 height 100
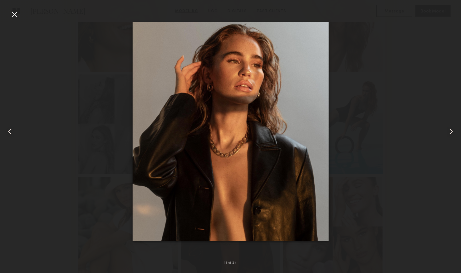
click at [16, 13] on div at bounding box center [14, 14] width 10 height 10
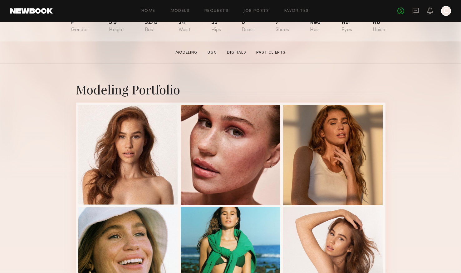
scroll to position [86, 0]
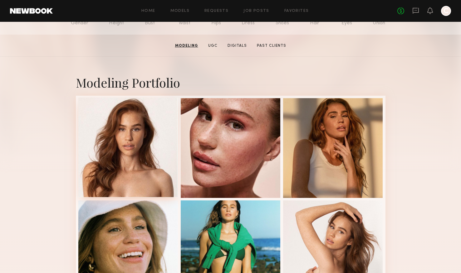
click at [120, 170] on div at bounding box center [128, 148] width 100 height 100
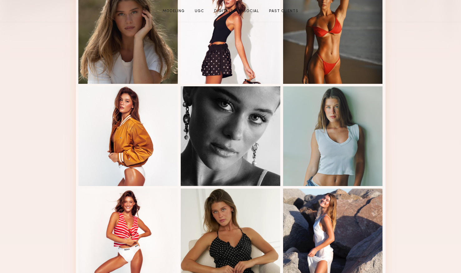
scroll to position [245, 0]
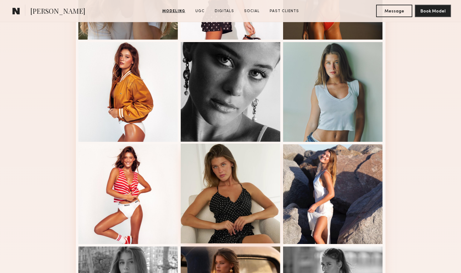
click at [201, 184] on div at bounding box center [231, 194] width 100 height 100
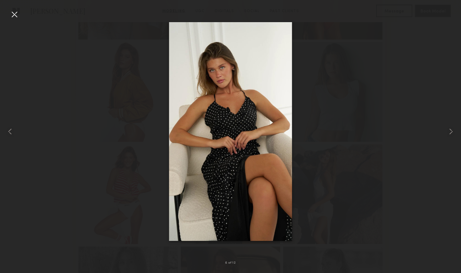
click at [13, 11] on div at bounding box center [14, 14] width 10 height 10
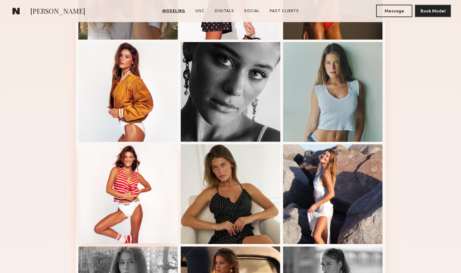
click at [129, 160] on div at bounding box center [128, 194] width 100 height 100
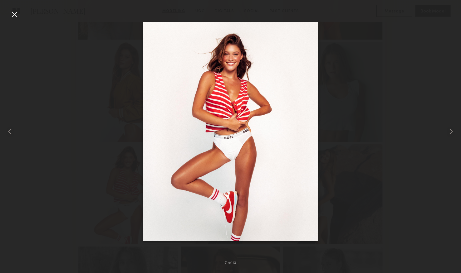
click at [11, 11] on div at bounding box center [14, 14] width 10 height 10
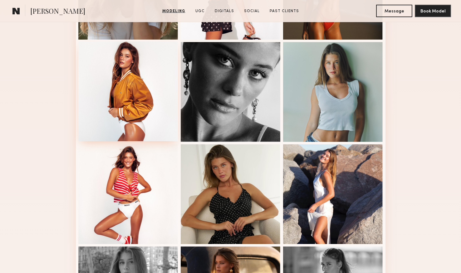
click at [152, 90] on div at bounding box center [128, 92] width 100 height 100
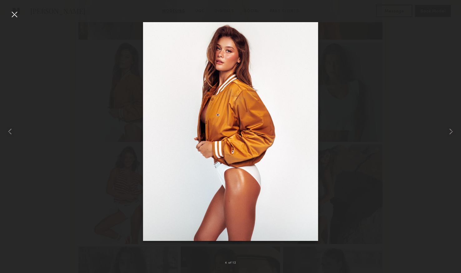
click at [11, 15] on div at bounding box center [14, 14] width 10 height 10
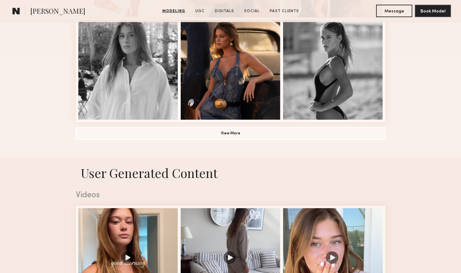
scroll to position [522, 0]
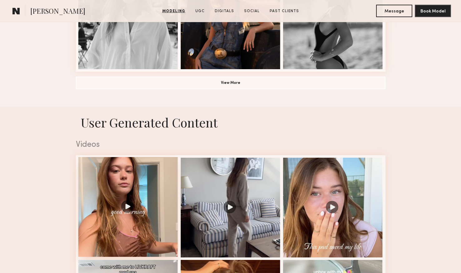
click at [136, 194] on div at bounding box center [128, 207] width 100 height 100
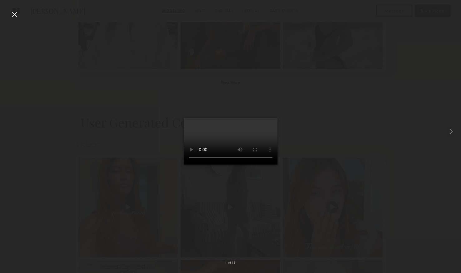
click at [16, 15] on div at bounding box center [14, 14] width 10 height 10
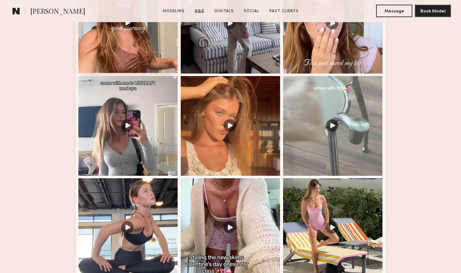
scroll to position [730, 0]
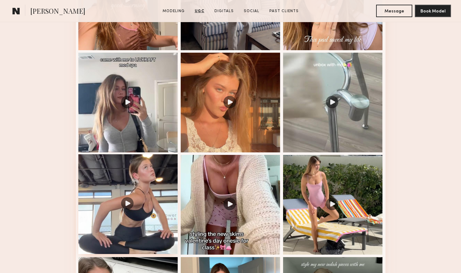
click at [155, 190] on div at bounding box center [128, 205] width 100 height 100
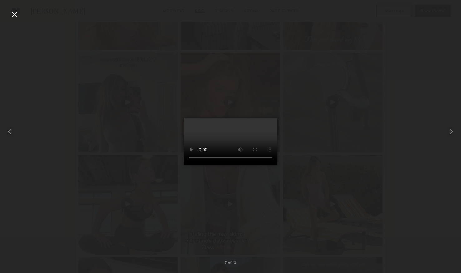
click at [14, 16] on div at bounding box center [14, 14] width 10 height 10
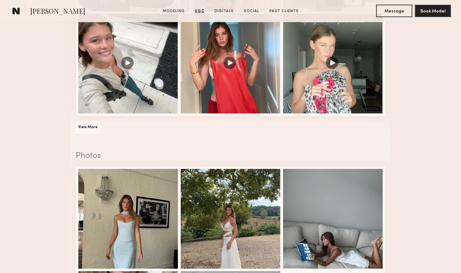
scroll to position [983, 0]
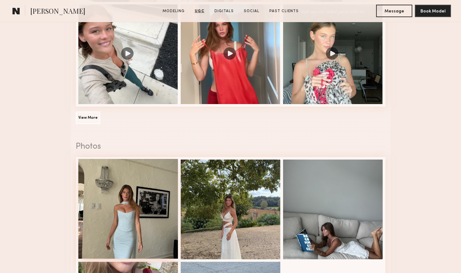
click at [129, 173] on div at bounding box center [128, 209] width 100 height 100
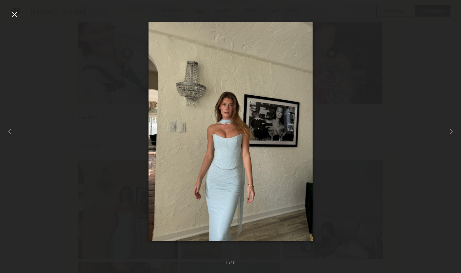
click at [83, 168] on div at bounding box center [230, 131] width 461 height 243
click at [11, 13] on div at bounding box center [14, 14] width 10 height 10
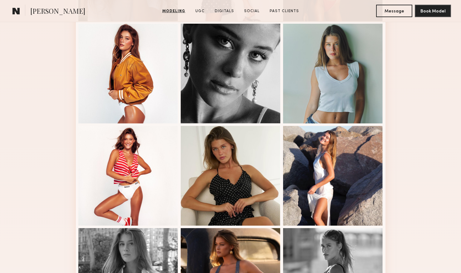
scroll to position [259, 0]
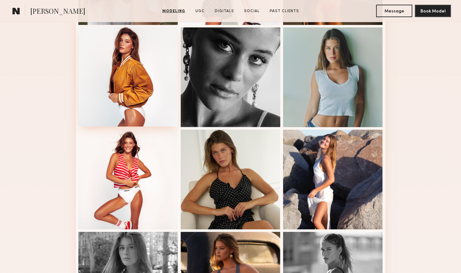
click at [123, 112] on div at bounding box center [128, 77] width 100 height 100
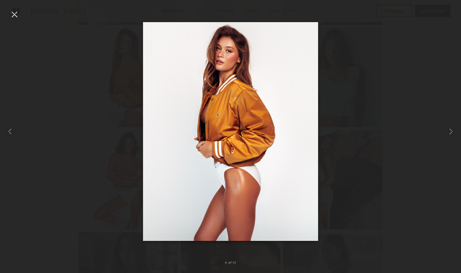
click at [69, 111] on div at bounding box center [230, 131] width 461 height 243
click at [14, 17] on div at bounding box center [14, 14] width 10 height 10
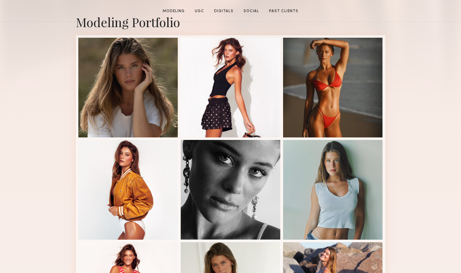
scroll to position [215, 0]
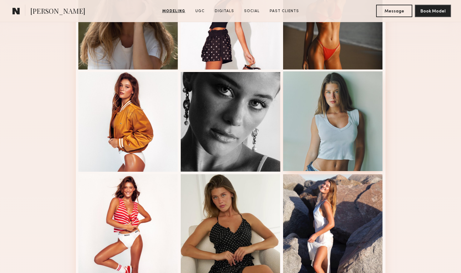
click at [314, 110] on div at bounding box center [333, 121] width 100 height 100
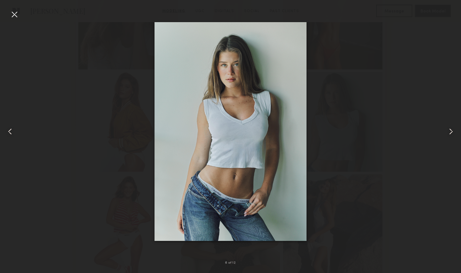
click at [12, 16] on div at bounding box center [14, 14] width 10 height 10
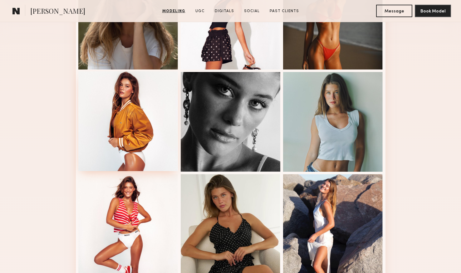
click at [158, 130] on div at bounding box center [128, 121] width 100 height 100
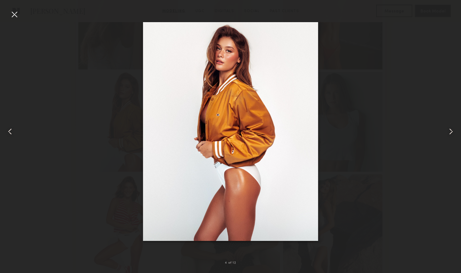
click at [124, 82] on div at bounding box center [230, 131] width 461 height 243
click at [119, 90] on div at bounding box center [230, 131] width 461 height 243
click at [104, 70] on div at bounding box center [230, 131] width 461 height 243
click at [17, 14] on div at bounding box center [14, 14] width 10 height 10
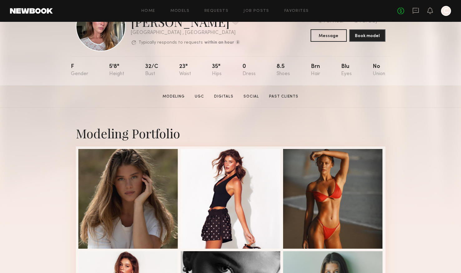
scroll to position [14, 0]
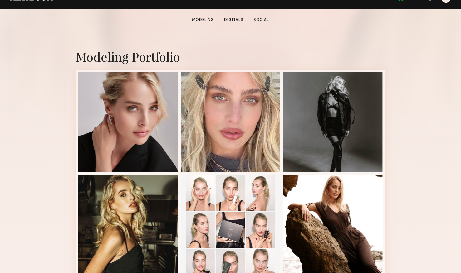
scroll to position [235, 0]
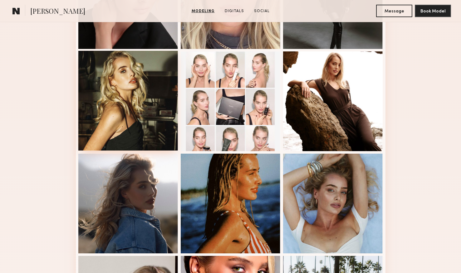
click at [128, 136] on div at bounding box center [128, 101] width 100 height 100
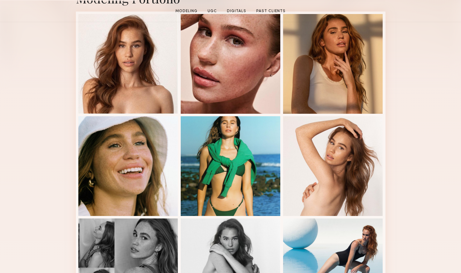
scroll to position [185, 0]
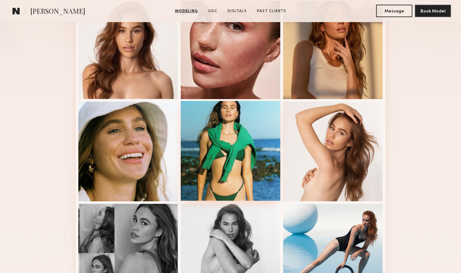
click at [219, 164] on div at bounding box center [231, 151] width 100 height 100
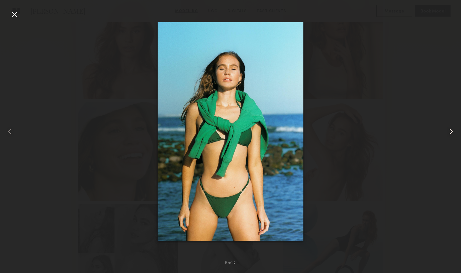
click at [454, 131] on common-icon at bounding box center [451, 132] width 10 height 10
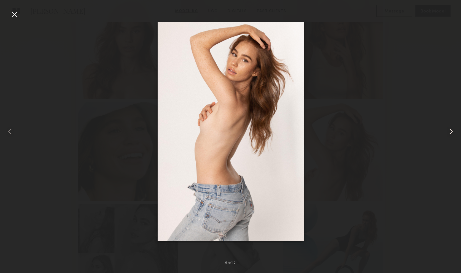
click at [454, 131] on common-icon at bounding box center [451, 132] width 10 height 10
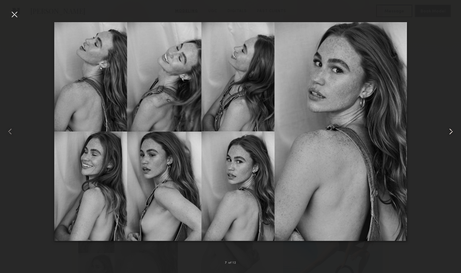
click at [454, 131] on common-icon at bounding box center [451, 132] width 10 height 10
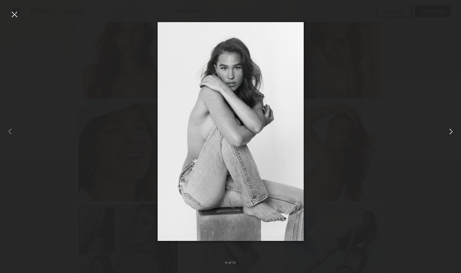
click at [454, 131] on common-icon at bounding box center [451, 132] width 10 height 10
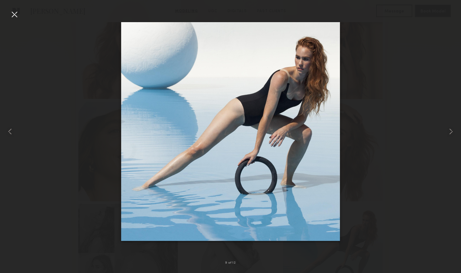
click at [441, 102] on div at bounding box center [230, 131] width 461 height 243
click at [14, 17] on div at bounding box center [14, 14] width 10 height 10
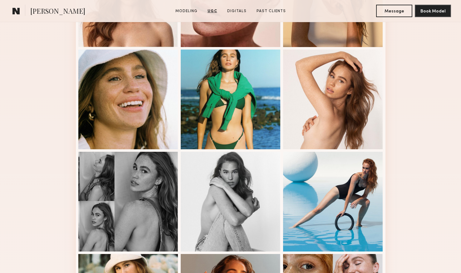
scroll to position [0, 0]
